Goal: Task Accomplishment & Management: Use online tool/utility

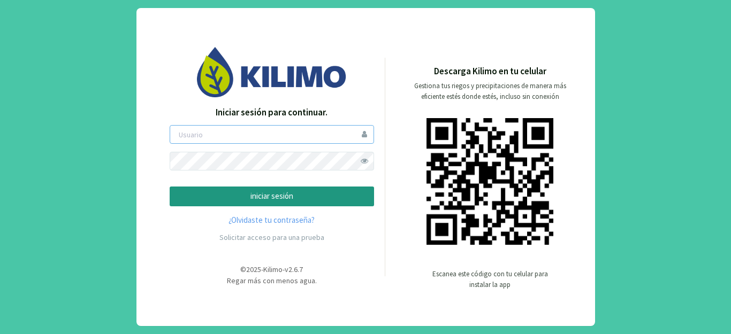
click at [262, 138] on input "email" at bounding box center [272, 134] width 204 height 19
type input "[EMAIL_ADDRESS][DOMAIN_NAME]"
click at [363, 160] on span at bounding box center [364, 161] width 19 height 19
click at [345, 191] on p "iniciar sesión" at bounding box center [272, 196] width 186 height 12
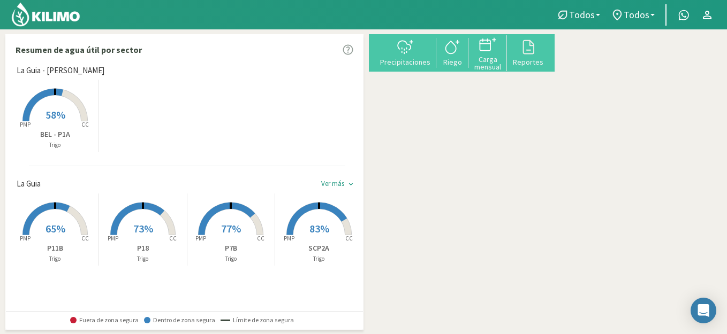
click at [49, 113] on span "58%" at bounding box center [55, 114] width 20 height 13
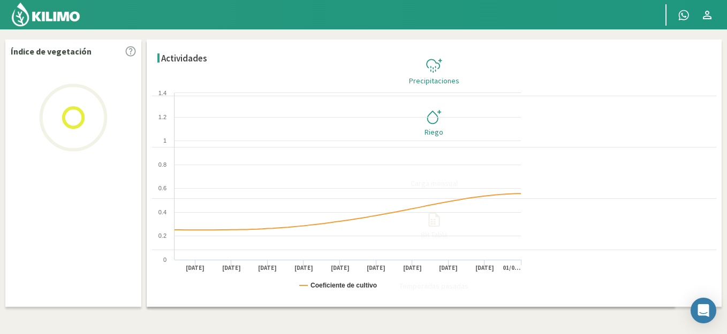
select select "1: Object"
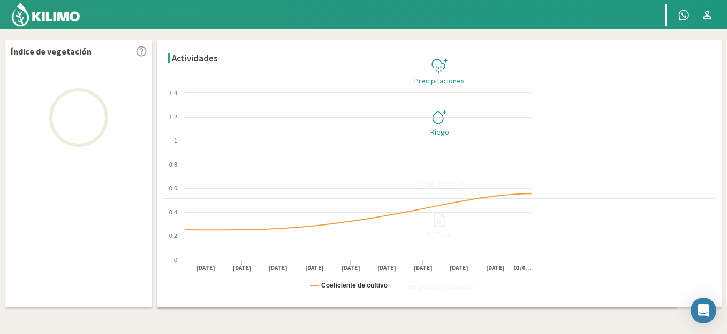
click at [677, 77] on div "Precipitaciones" at bounding box center [439, 80] width 547 height 7
checkbox input "true"
type input "[DATE]"
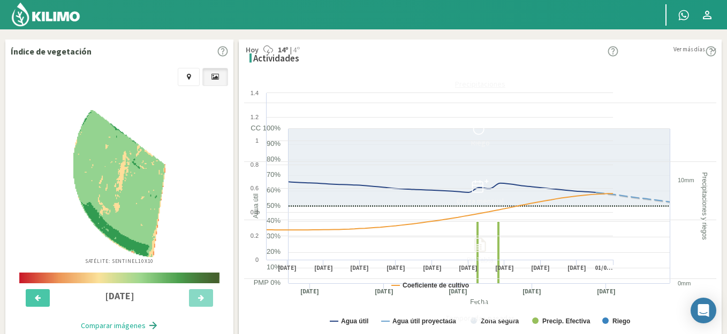
click at [678, 80] on div "Precipitaciones" at bounding box center [480, 83] width 466 height 7
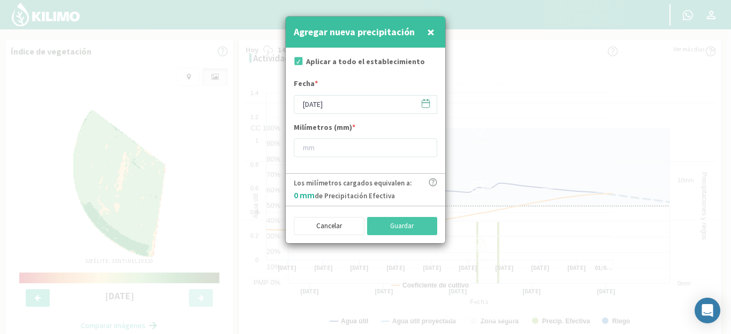
click at [384, 62] on label "Aplicar a todo el establecimiento" at bounding box center [365, 61] width 119 height 11
click at [300, 64] on input "checkbox" at bounding box center [297, 62] width 11 height 11
checkbox input "false"
click at [347, 108] on input "[DATE]" at bounding box center [365, 104] width 143 height 19
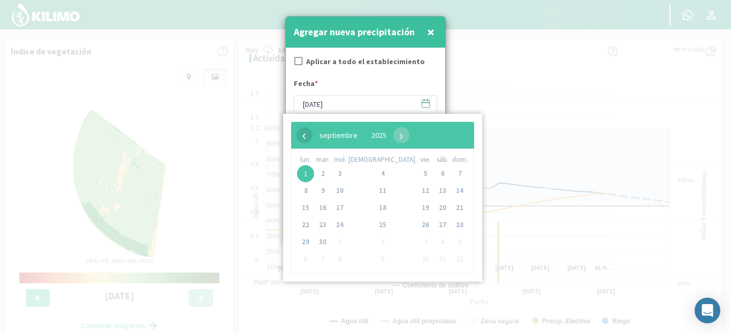
click at [302, 141] on span "‹" at bounding box center [304, 135] width 16 height 16
click at [451, 242] on span "31" at bounding box center [459, 242] width 17 height 17
type input "[DATE]"
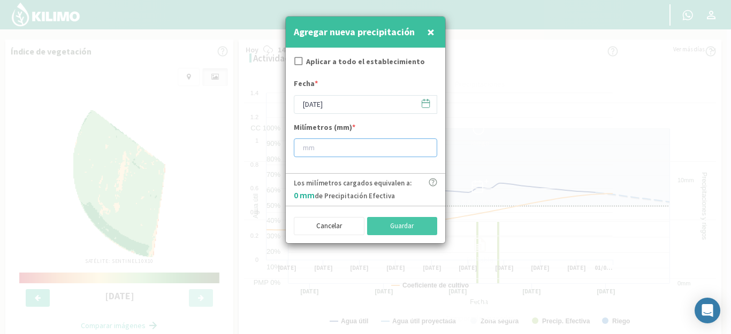
click at [399, 154] on input "number" at bounding box center [365, 148] width 143 height 19
type input "21"
click at [397, 227] on button "Guardar" at bounding box center [402, 226] width 71 height 18
checkbox input "true"
type input "[DATE]"
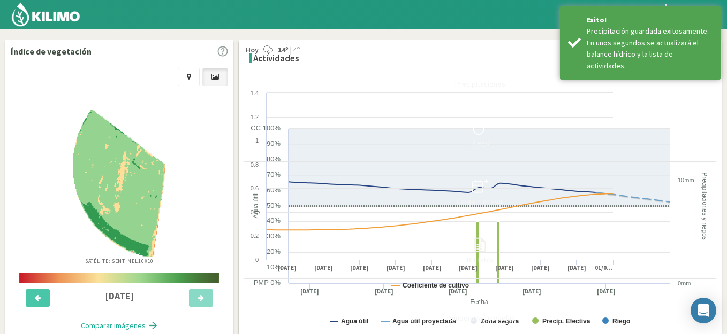
click at [70, 68] on select "La Guia La Guia - [PERSON_NAME]" at bounding box center [119, 72] width 207 height 19
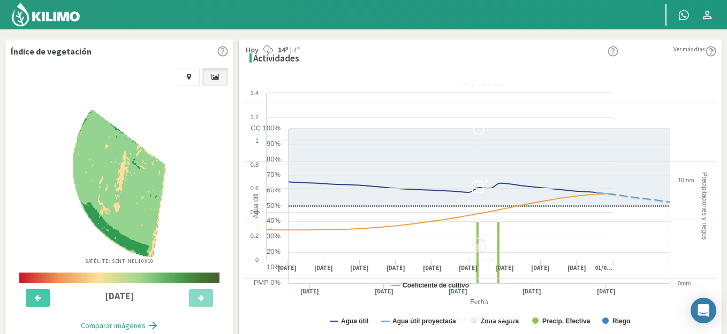
click at [16, 63] on select "La Guia La Guia - [PERSON_NAME]" at bounding box center [119, 72] width 207 height 19
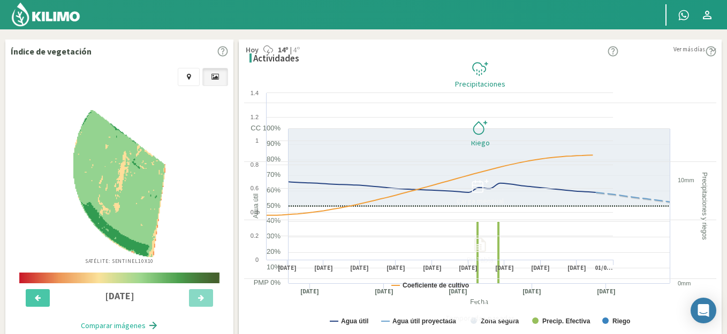
select select "2: Object"
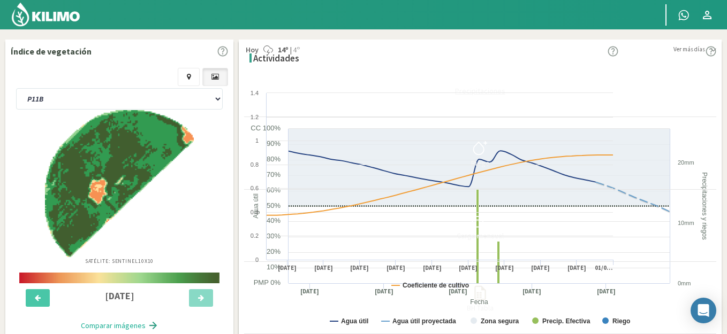
click at [670, 87] on div "Precipitaciones" at bounding box center [480, 90] width 466 height 7
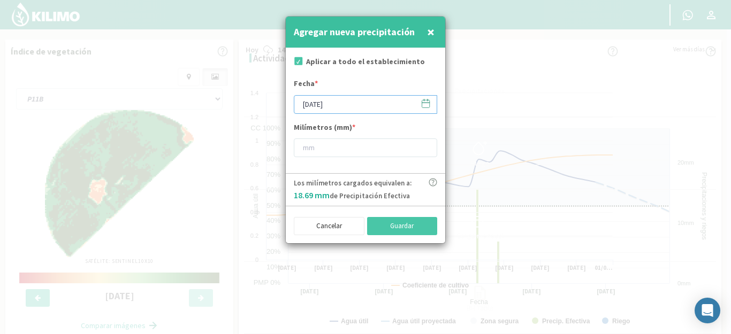
click at [348, 105] on input "[DATE]" at bounding box center [365, 104] width 143 height 19
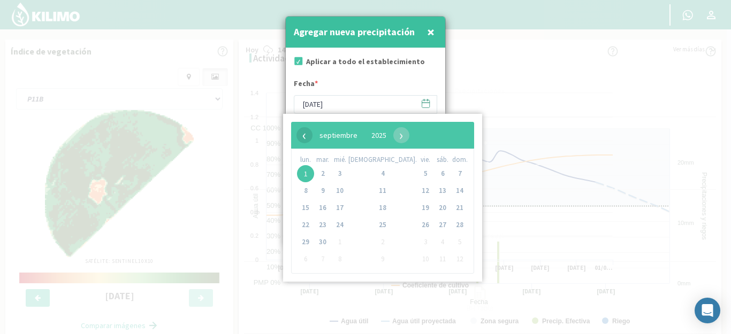
click at [300, 133] on span "‹" at bounding box center [304, 135] width 16 height 16
click at [451, 240] on span "31" at bounding box center [459, 242] width 17 height 17
type input "[DATE]"
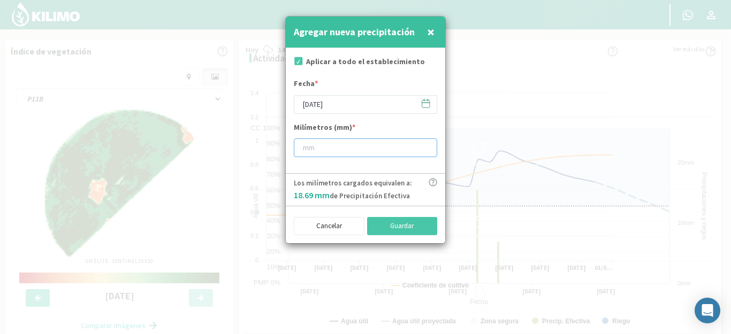
click at [363, 139] on input "number" at bounding box center [365, 148] width 143 height 19
type input "36"
click at [403, 227] on button "Guardar" at bounding box center [402, 226] width 71 height 18
type input "[DATE]"
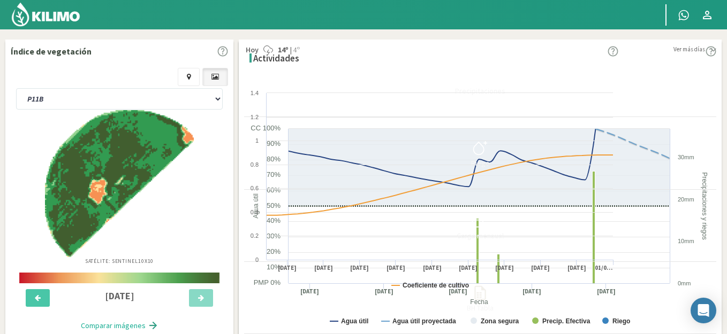
click at [54, 15] on img at bounding box center [46, 15] width 70 height 26
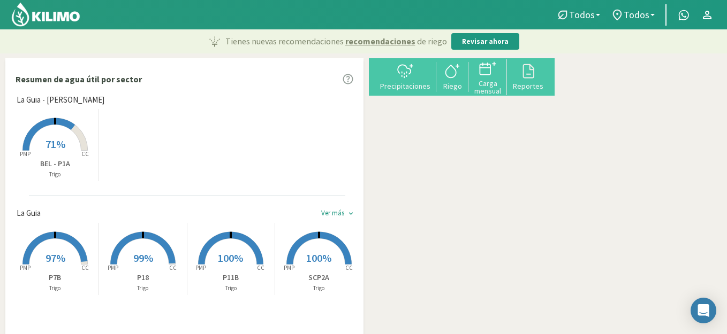
click at [43, 149] on rect at bounding box center [55, 152] width 86 height 86
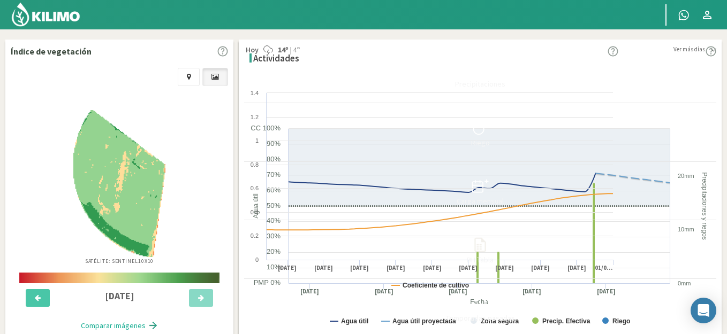
click at [104, 63] on select "La Guia La Guia - [PERSON_NAME]" at bounding box center [119, 72] width 207 height 19
click at [16, 63] on select "La Guia La Guia - [PERSON_NAME]" at bounding box center [119, 72] width 207 height 19
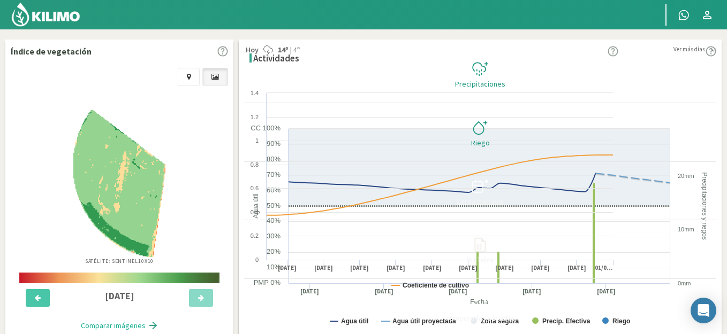
select select "2: Object"
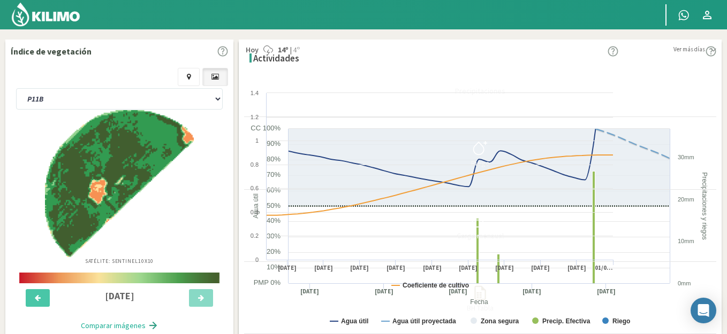
click at [59, 19] on img at bounding box center [46, 15] width 70 height 26
